Goal: Ask a question

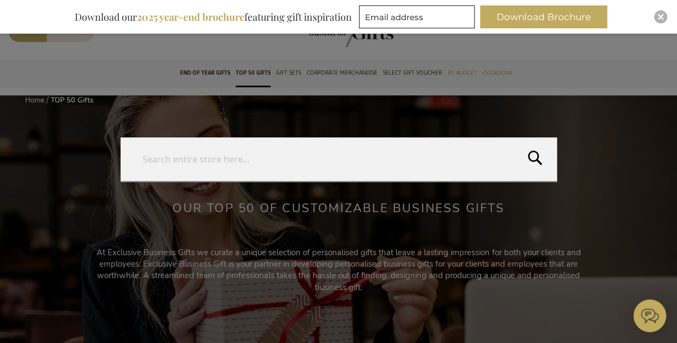
click at [650, 20] on form "Search Search" at bounding box center [653, 20] width 11 height 0
type input "laptop"
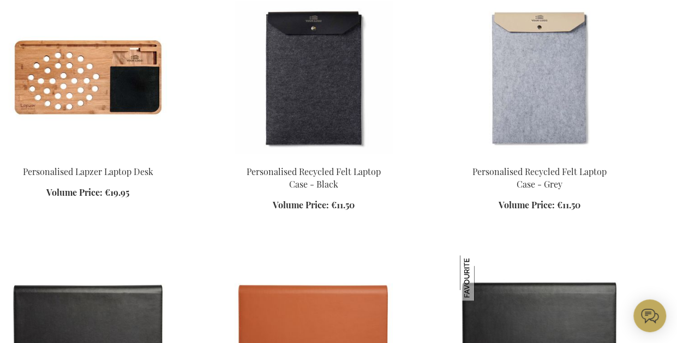
scroll to position [329, 0]
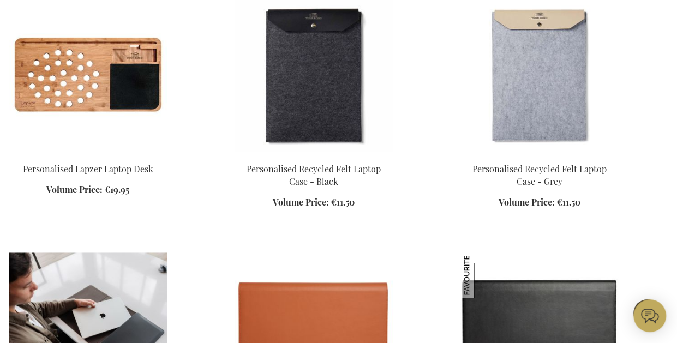
click at [167, 253] on img at bounding box center [88, 329] width 158 height 153
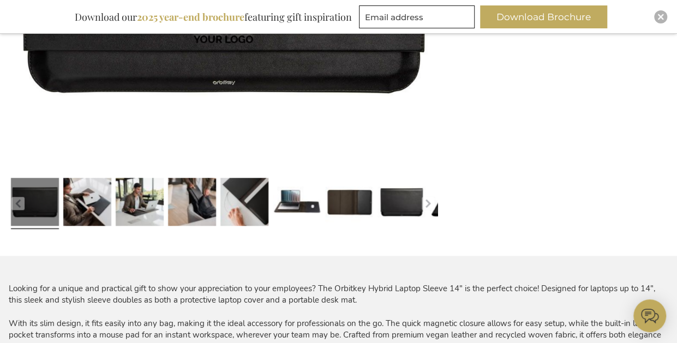
scroll to position [406, 0]
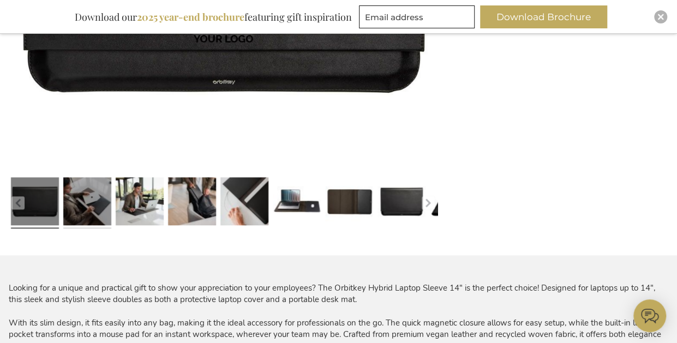
click at [92, 233] on link at bounding box center [87, 203] width 48 height 60
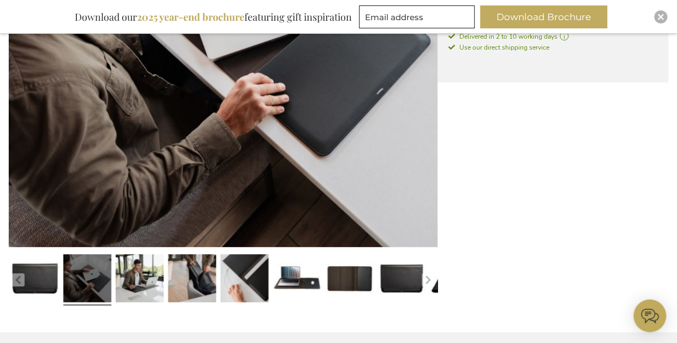
scroll to position [329, 0]
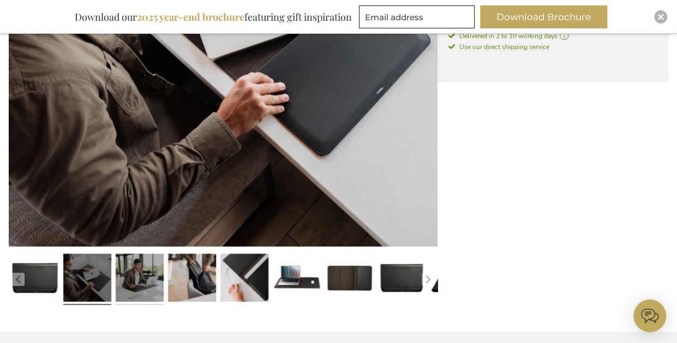
click at [146, 306] on link at bounding box center [140, 279] width 48 height 60
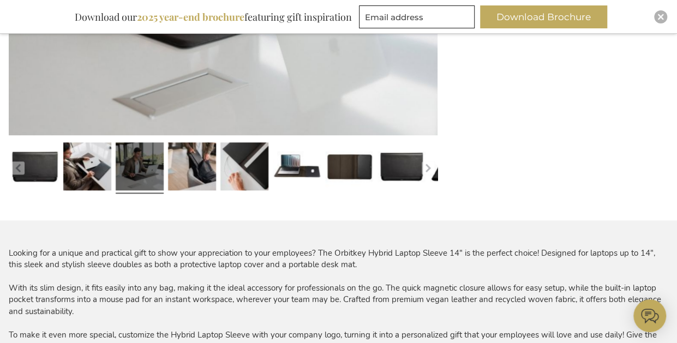
scroll to position [441, 0]
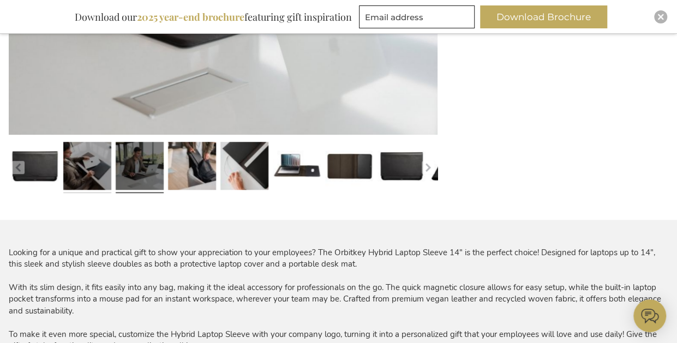
click at [73, 197] on link at bounding box center [87, 167] width 48 height 60
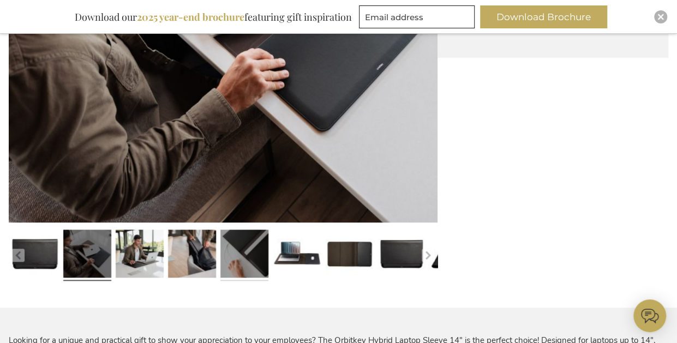
scroll to position [355, 0]
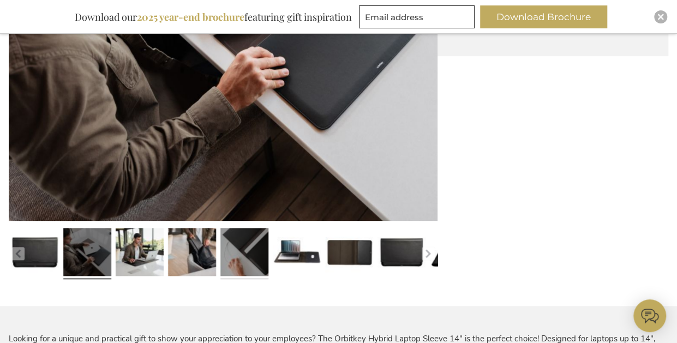
click at [241, 284] on link at bounding box center [244, 254] width 48 height 60
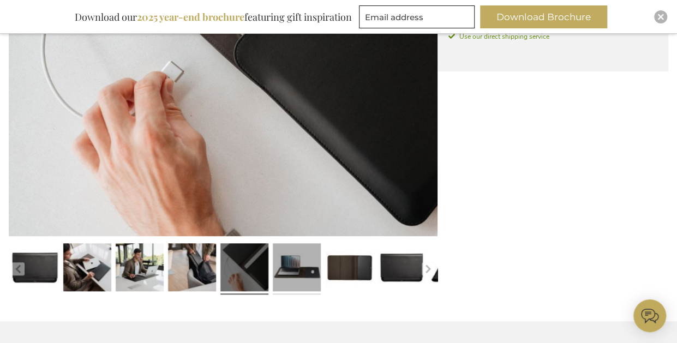
click at [298, 299] on link at bounding box center [297, 269] width 48 height 60
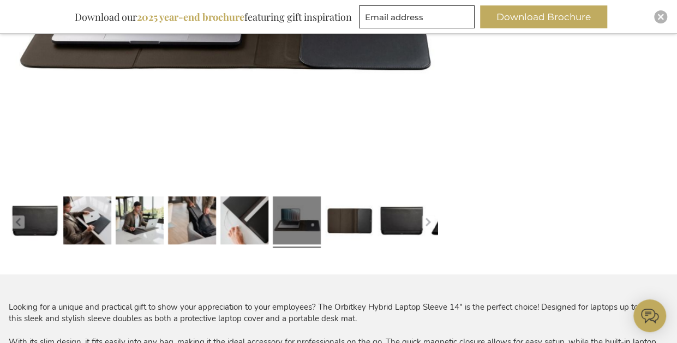
scroll to position [392, 0]
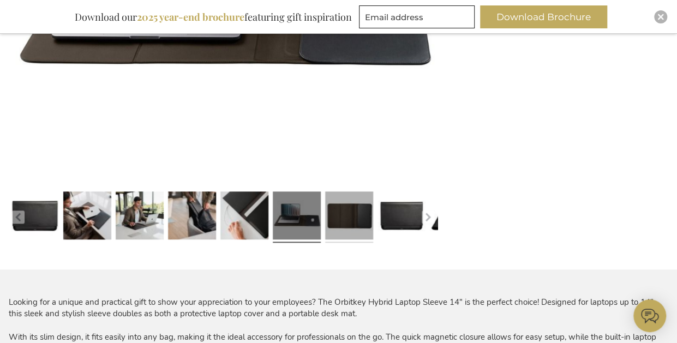
click at [347, 241] on link at bounding box center [349, 217] width 48 height 60
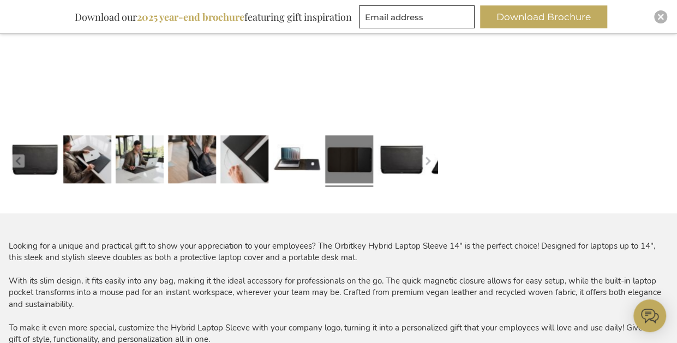
scroll to position [448, 0]
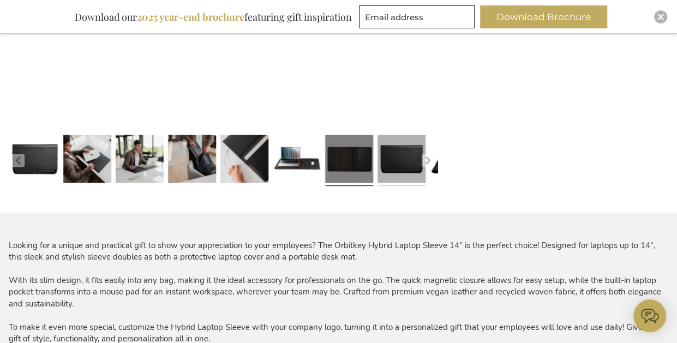
click at [386, 190] on link at bounding box center [401, 160] width 48 height 60
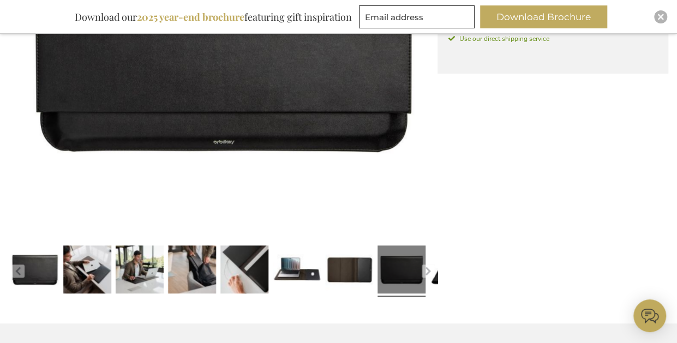
scroll to position [356, 0]
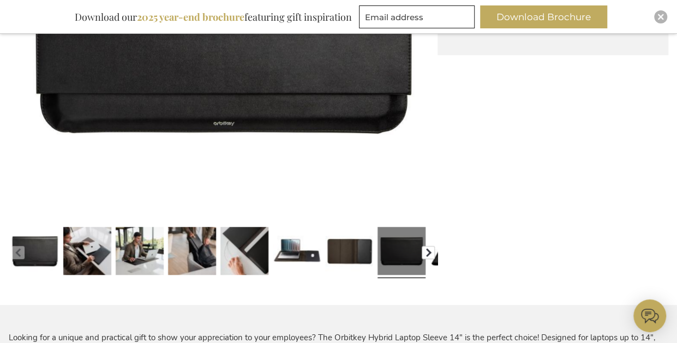
click at [429, 259] on button "button" at bounding box center [428, 252] width 13 height 13
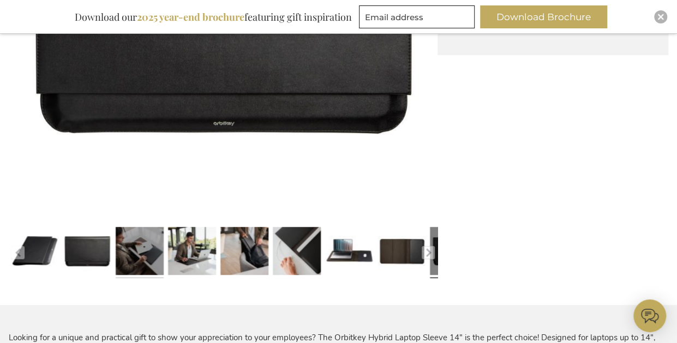
click at [136, 282] on link at bounding box center [140, 253] width 48 height 60
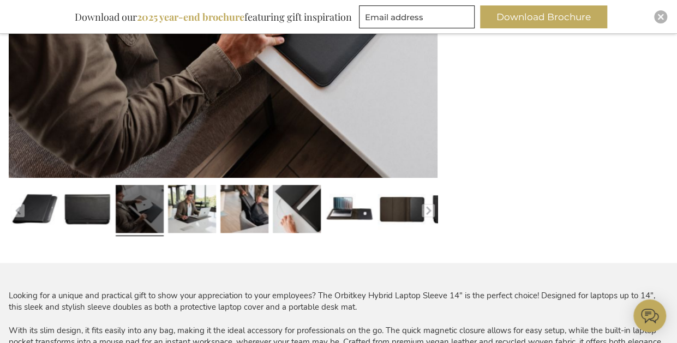
scroll to position [425, 0]
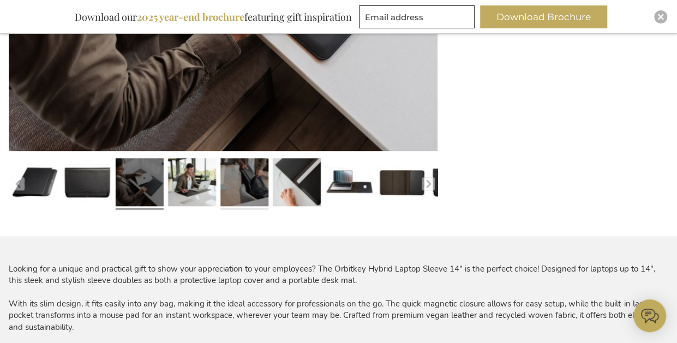
click at [255, 214] on link at bounding box center [244, 184] width 48 height 60
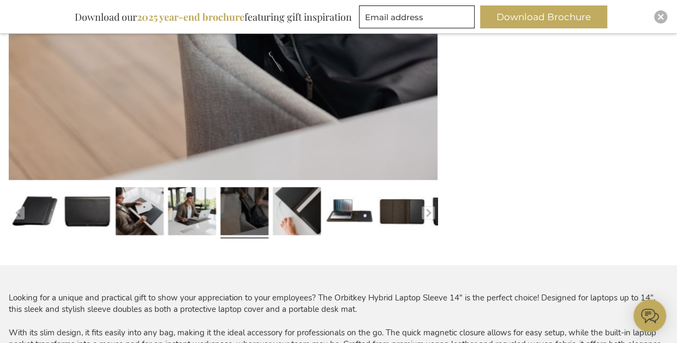
scroll to position [397, 0]
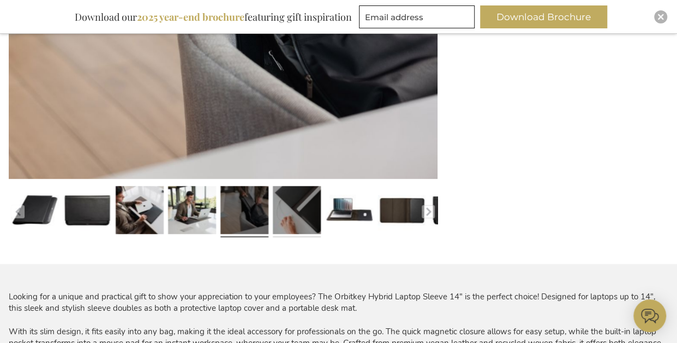
click at [290, 236] on link at bounding box center [297, 212] width 48 height 60
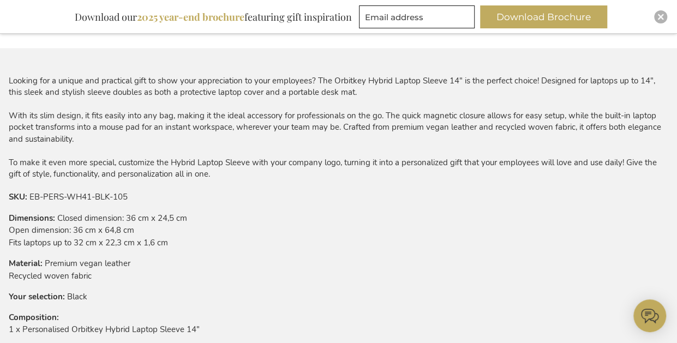
scroll to position [614, 0]
drag, startPoint x: 431, startPoint y: 193, endPoint x: 359, endPoint y: 191, distance: 72.5
click at [202, 257] on tr "Material Premium vegan leather Recycled woven fabric" at bounding box center [106, 269] width 194 height 25
drag, startPoint x: 359, startPoint y: 191, endPoint x: 504, endPoint y: 219, distance: 148.1
click at [202, 290] on tr "Your selection Black" at bounding box center [106, 296] width 194 height 12
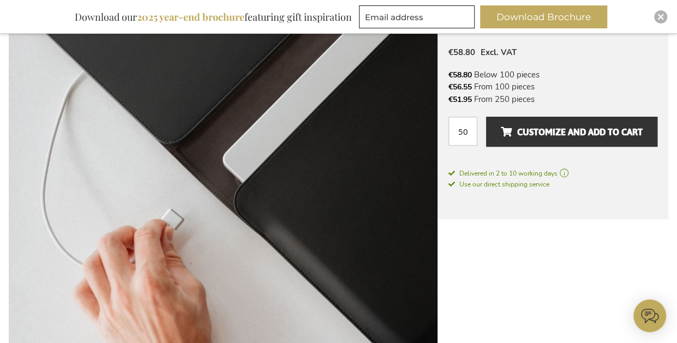
scroll to position [190, 0]
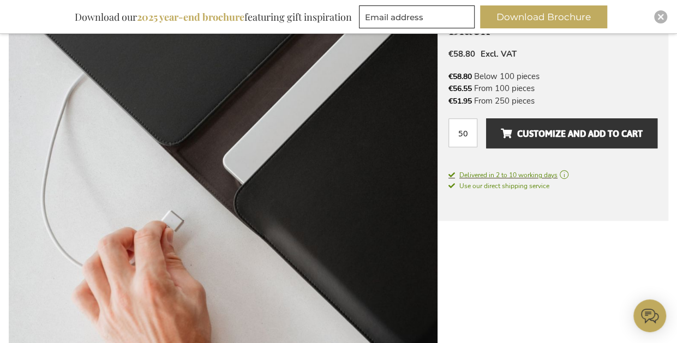
click at [568, 180] on span "Delivered in 2 to 10 working days" at bounding box center [552, 175] width 209 height 10
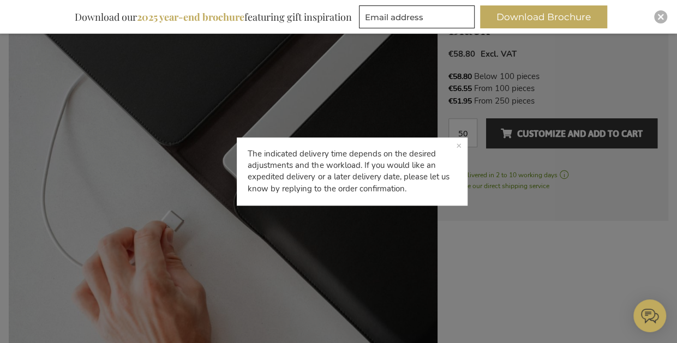
click at [468, 242] on div "The indicated delivery time depends on the desired adjustments and the workload…" at bounding box center [338, 171] width 677 height 343
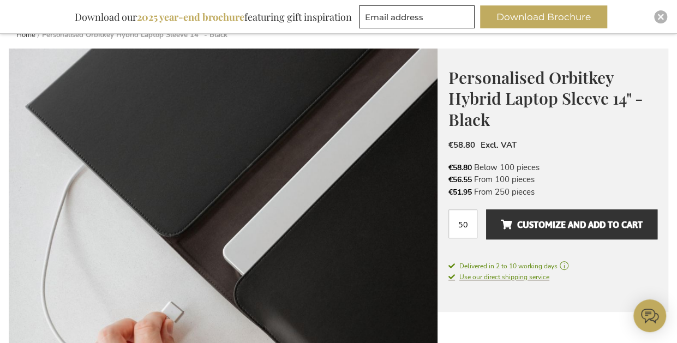
scroll to position [99, 0]
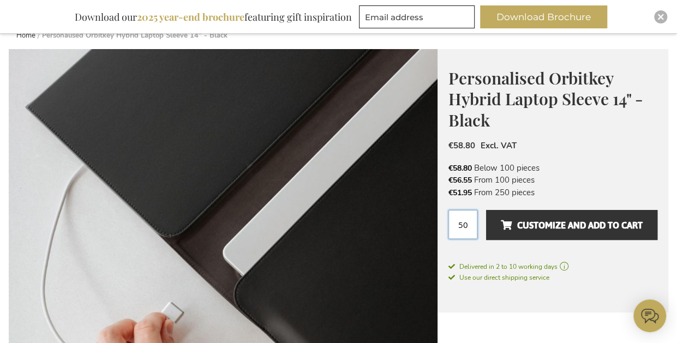
click at [464, 239] on input "50" at bounding box center [462, 224] width 29 height 29
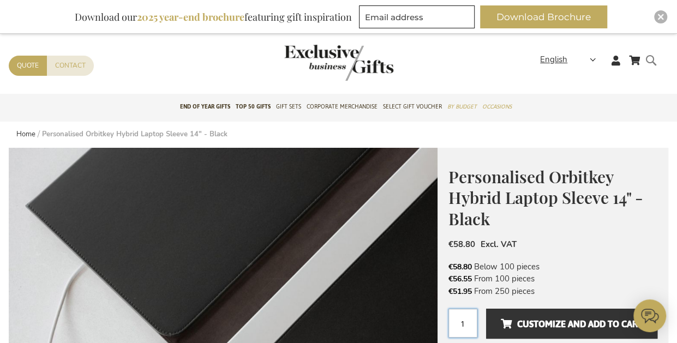
type input "1"
click at [654, 85] on form "Search Search" at bounding box center [653, 68] width 11 height 31
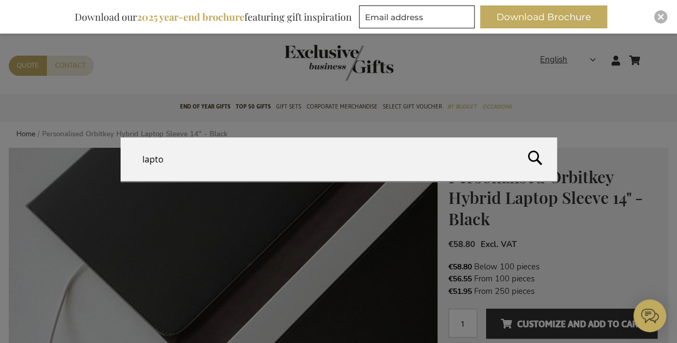
type input "laptop"
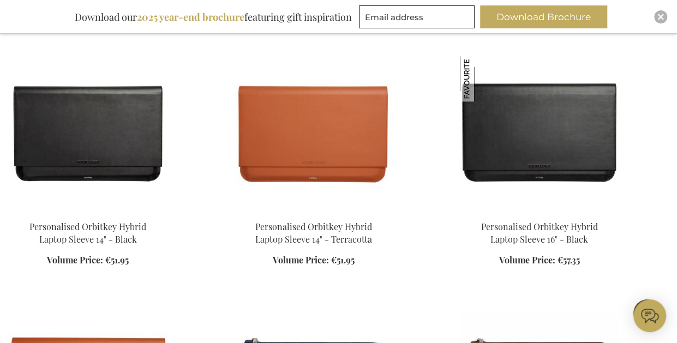
scroll to position [561, 0]
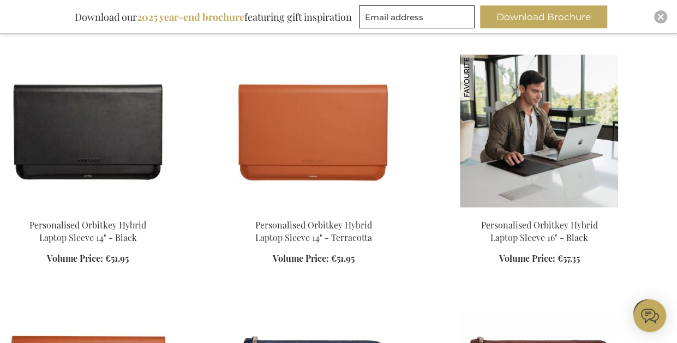
click at [460, 184] on img at bounding box center [539, 131] width 158 height 153
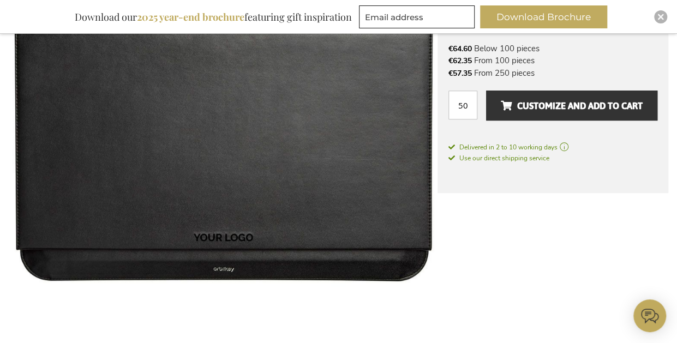
scroll to position [218, 0]
click at [465, 119] on input "50" at bounding box center [462, 105] width 29 height 29
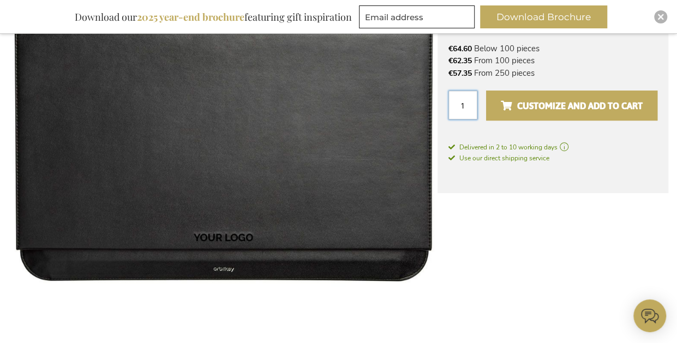
type input "1"
click at [558, 115] on span "Customize and add to cart" at bounding box center [572, 105] width 142 height 17
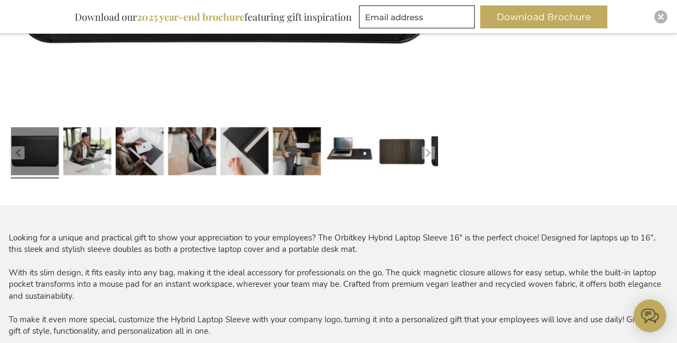
scroll to position [458, 0]
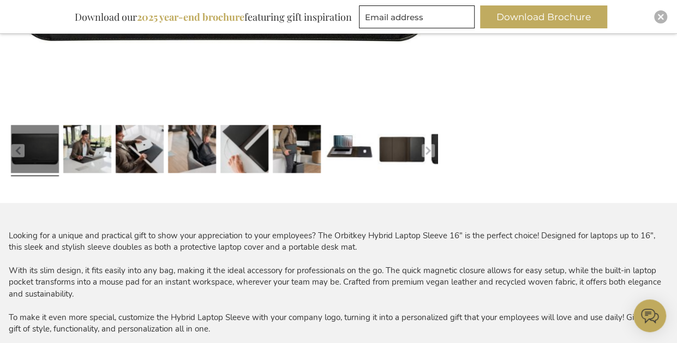
click at [651, 314] on icon at bounding box center [649, 315] width 33 height 33
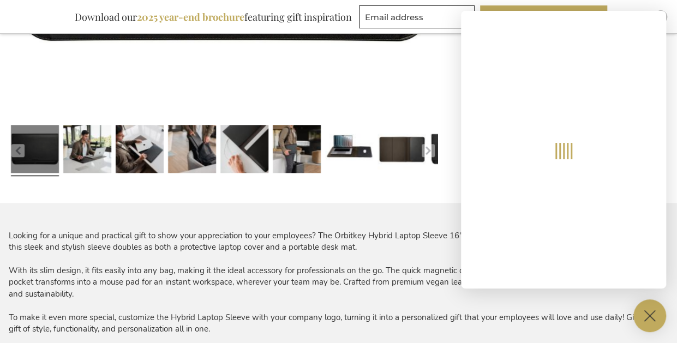
scroll to position [0, 0]
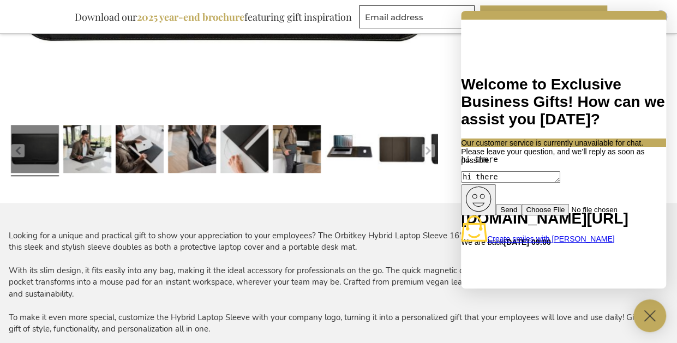
type textarea "hi there"
click at [651, 310] on icon at bounding box center [649, 315] width 33 height 33
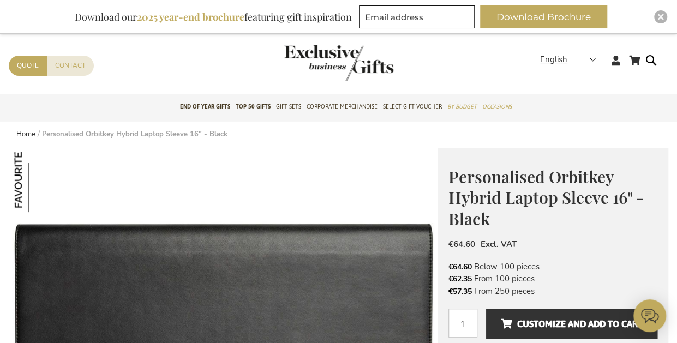
scroll to position [85, 0]
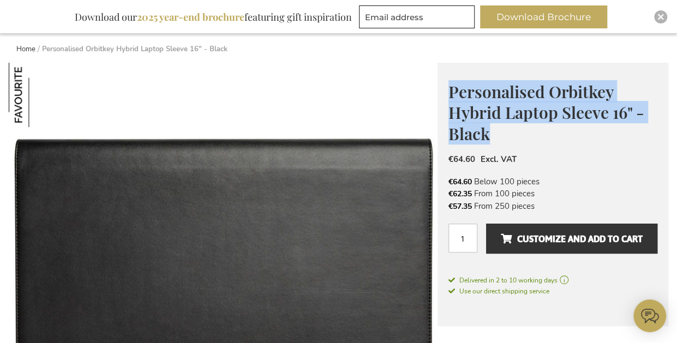
drag, startPoint x: 510, startPoint y: 166, endPoint x: 450, endPoint y: 126, distance: 71.8
click at [450, 126] on h1 "Personalised Orbitkey Hybrid Laptop Sleeve 16" - Black" at bounding box center [552, 111] width 209 height 63
copy span "Personalised Orbitkey Hybrid Laptop Sleeve 16" - Black"
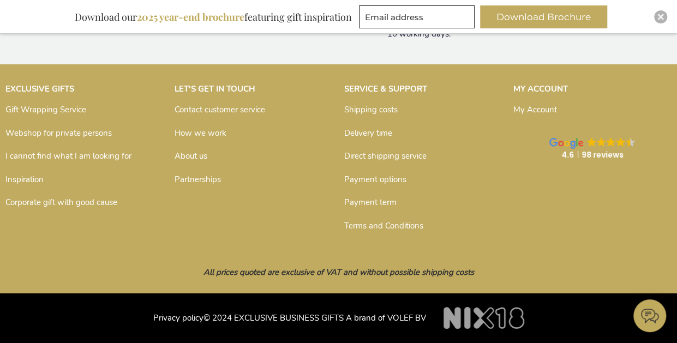
click at [638, 317] on icon at bounding box center [649, 315] width 33 height 33
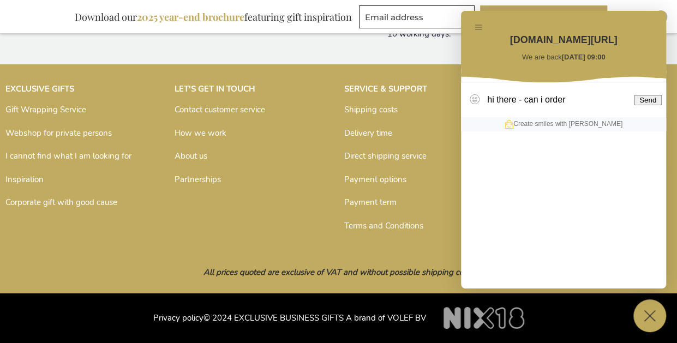
paste textarea "Personalised Orbitkey Hybrid Laptop Sleeve 16" - Black"
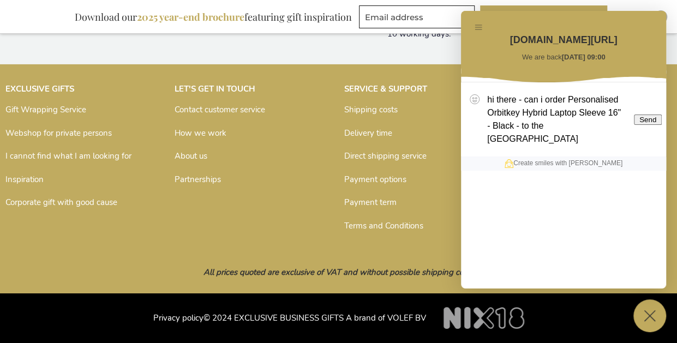
type textarea "hi there - can i order Personalised Orbitkey Hybrid Laptop Sleeve 16" - Black -…"
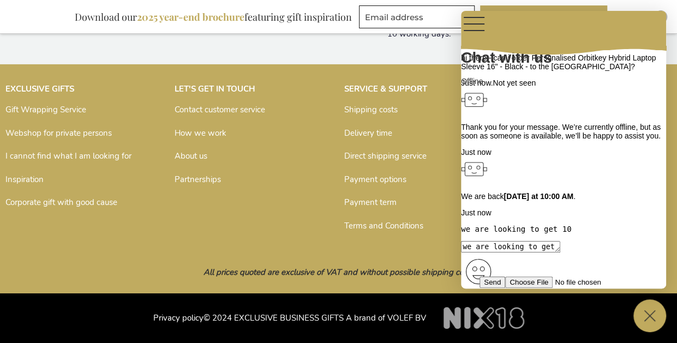
type textarea "we are looking to get 100"
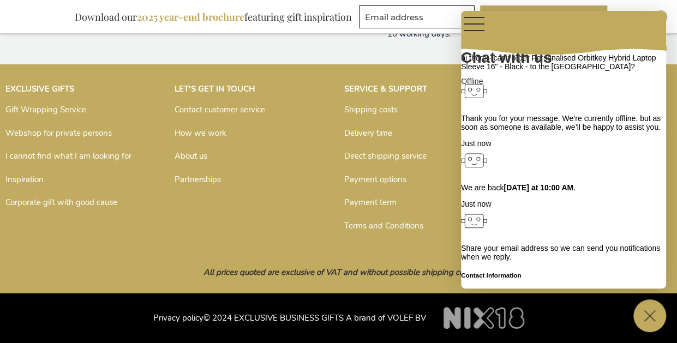
scroll to position [136, 0]
click at [556, 290] on input "email" at bounding box center [557, 295] width 97 height 11
type input "ehoutz@brainomix.com"
click at [480, 301] on button "OK" at bounding box center [470, 306] width 19 height 11
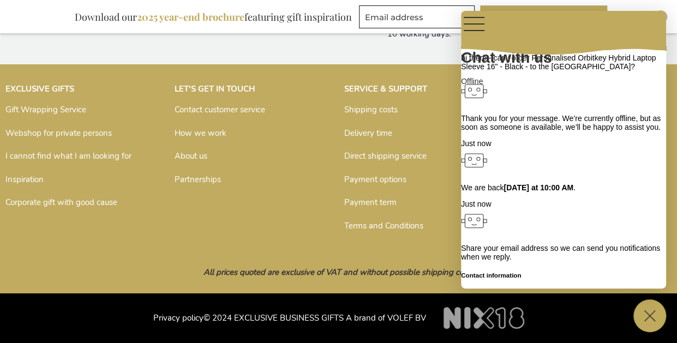
type textarea "ideally we'd love to get a sample beforehand (we could order tmrw)"
type textarea "let me know what you think"
